Goal: Navigation & Orientation: Find specific page/section

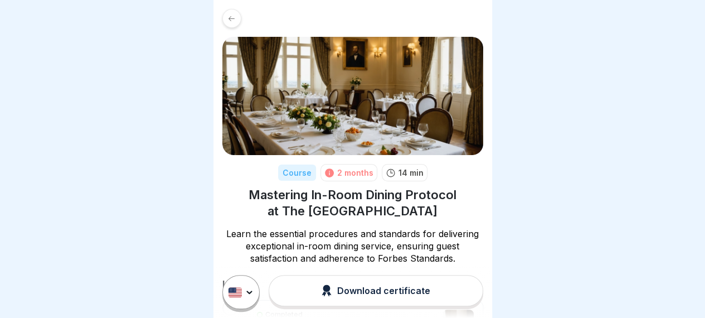
click at [230, 23] on div at bounding box center [231, 18] width 19 height 19
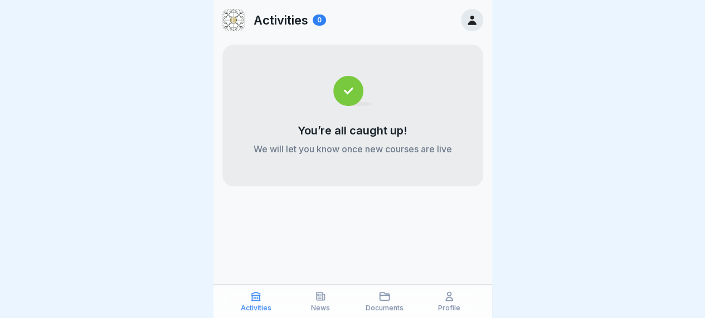
click at [323, 296] on icon at bounding box center [320, 295] width 11 height 11
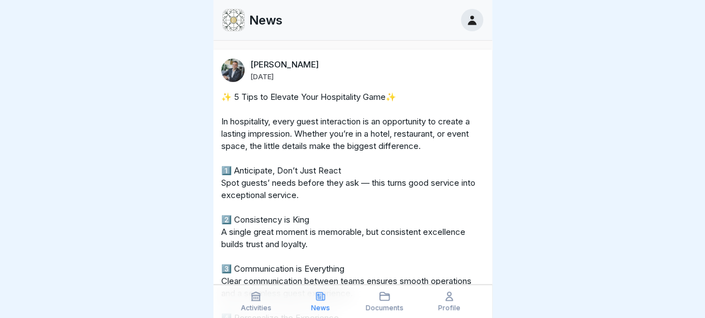
click at [383, 300] on icon at bounding box center [384, 296] width 9 height 8
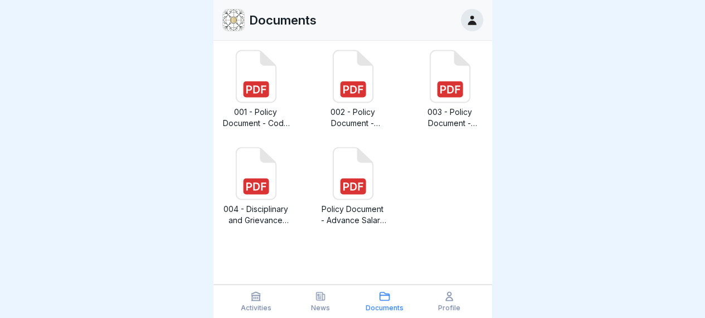
click at [449, 302] on div "Profile" at bounding box center [448, 300] width 59 height 21
